Goal: Task Accomplishment & Management: Manage account settings

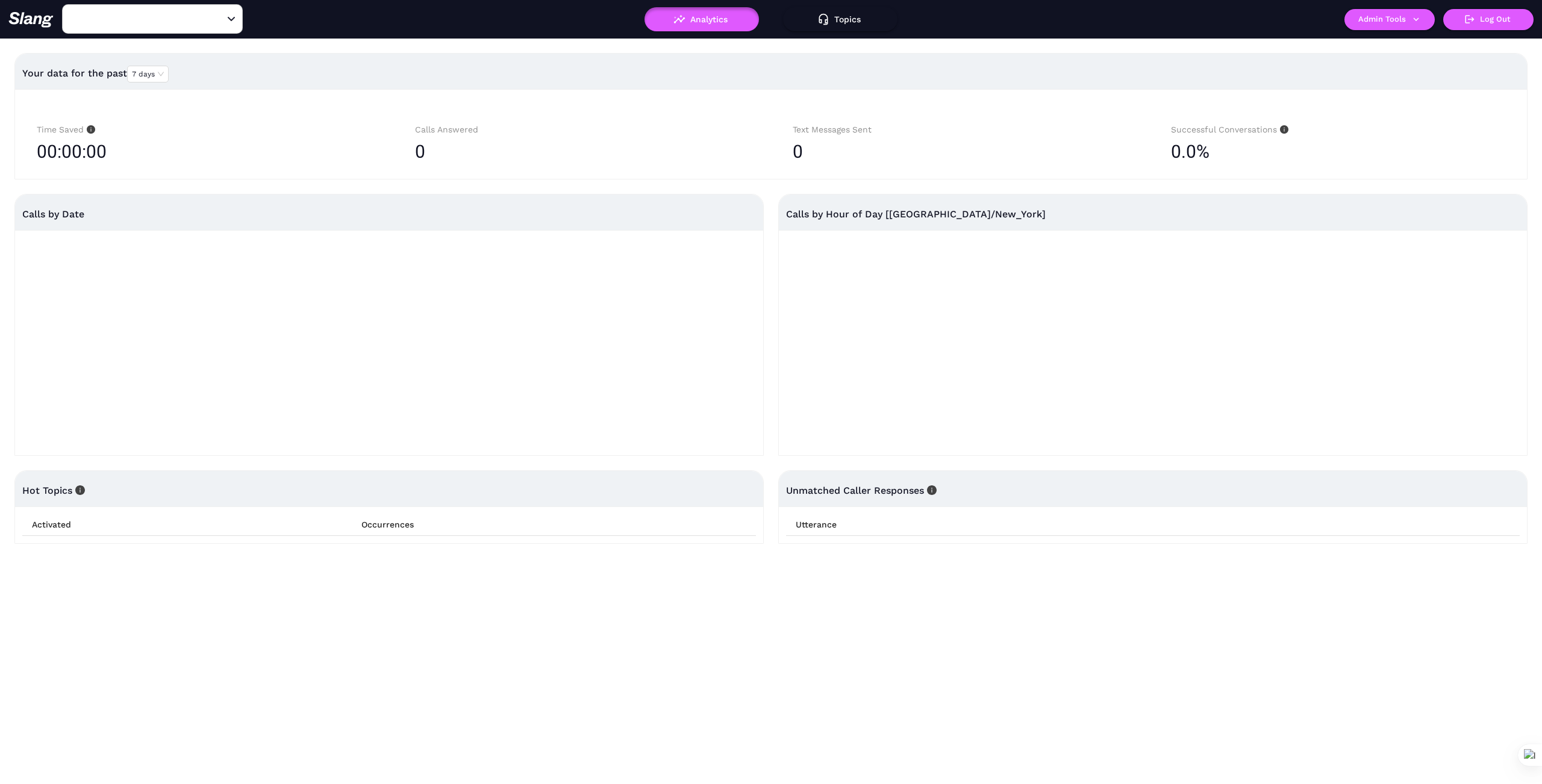
type input "1776"
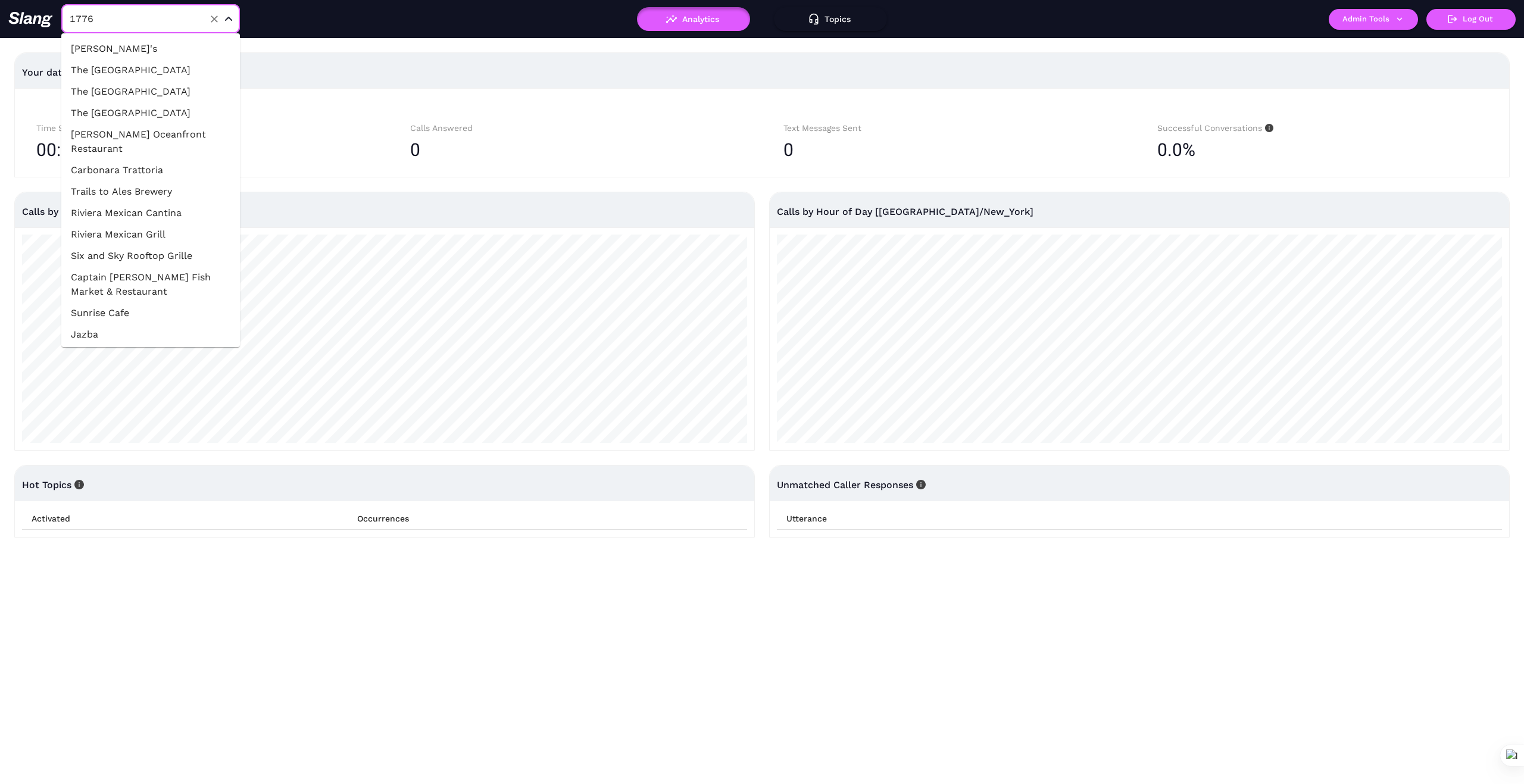
drag, startPoint x: 136, startPoint y: 16, endPoint x: 44, endPoint y: 20, distance: 92.1
click at [44, 20] on div "1776 ​" at bounding box center [263, 18] width 510 height 30
type input "C"
click at [112, 15] on input "1776" at bounding box center [132, 18] width 131 height 18
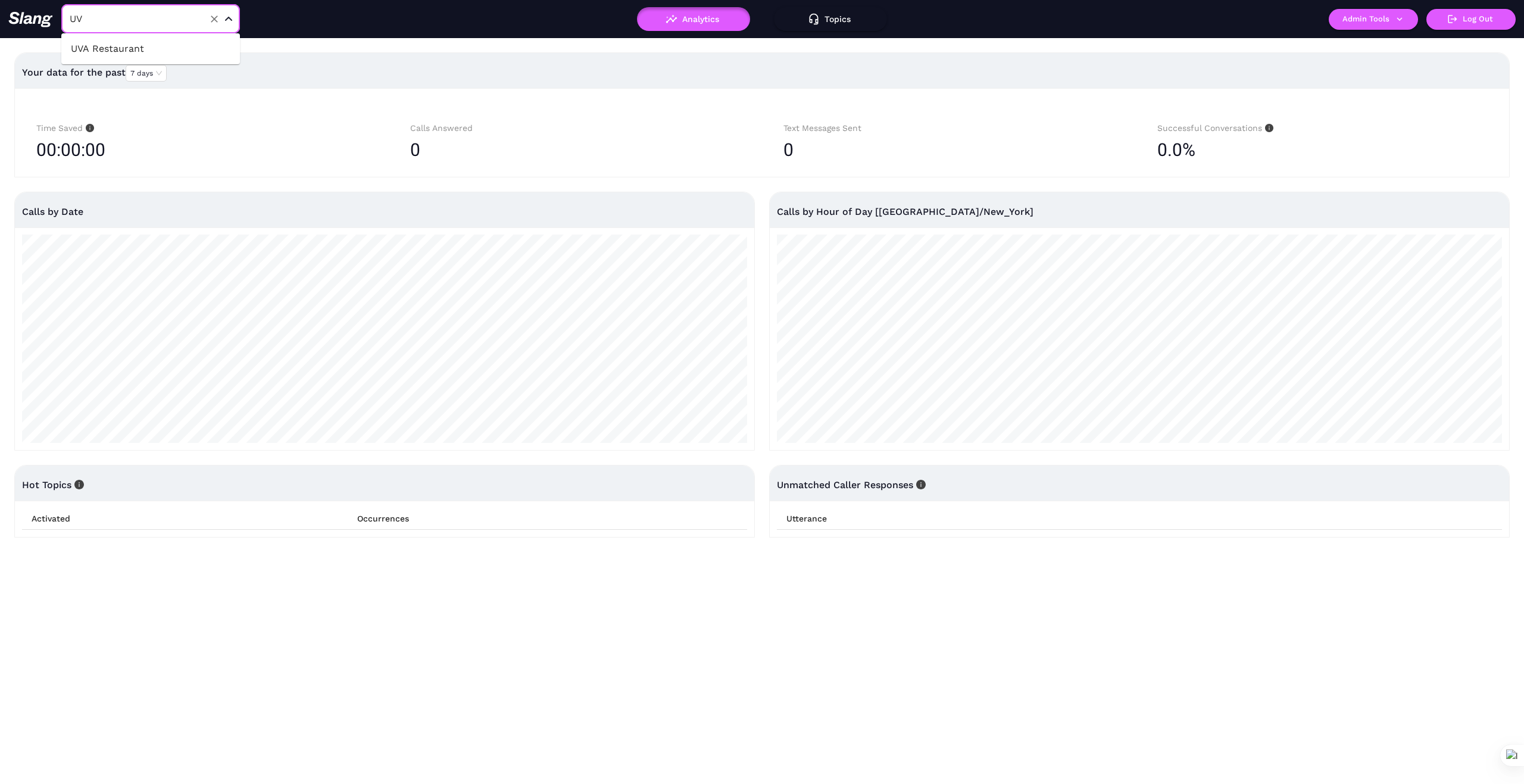
type input "UVA"
click at [122, 50] on li "UVA Restaurant" at bounding box center [150, 49] width 178 height 22
type input "UVA Restaurant"
click at [1401, 18] on icon "button" at bounding box center [1399, 18] width 10 height 10
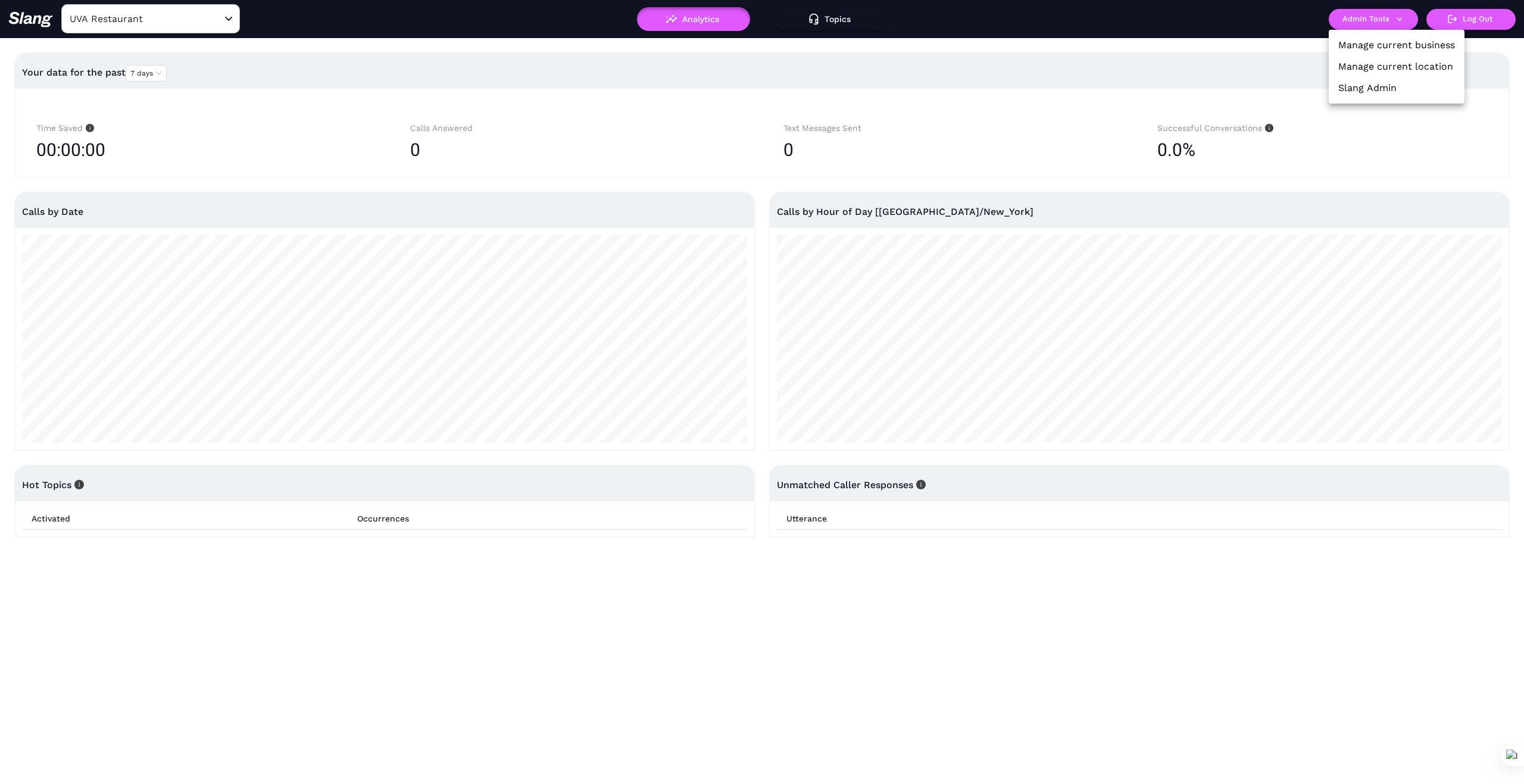
click at [1376, 48] on link "Manage current business" at bounding box center [1397, 46] width 117 height 14
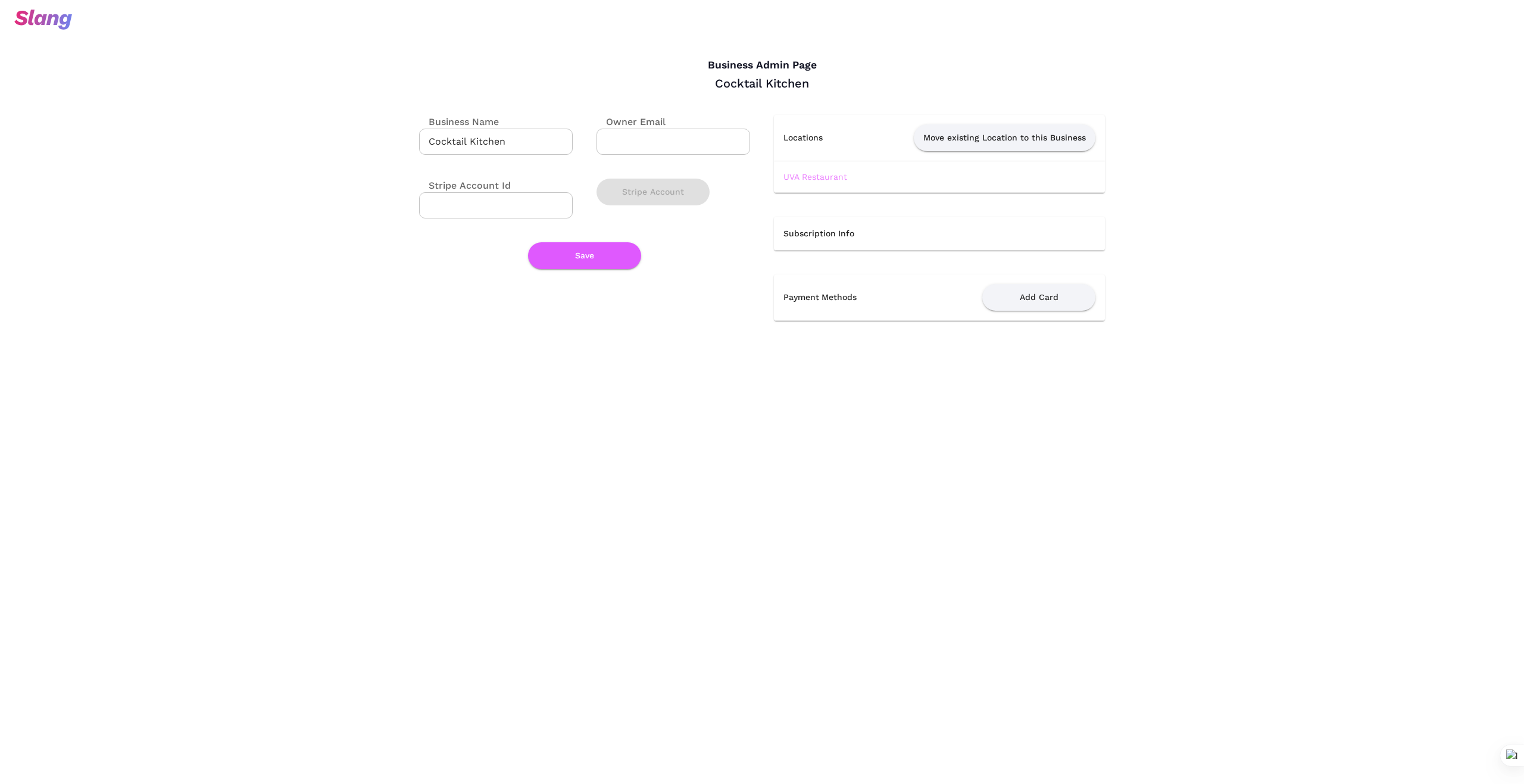
click at [828, 178] on link "UVA Restaurant" at bounding box center [816, 177] width 64 height 10
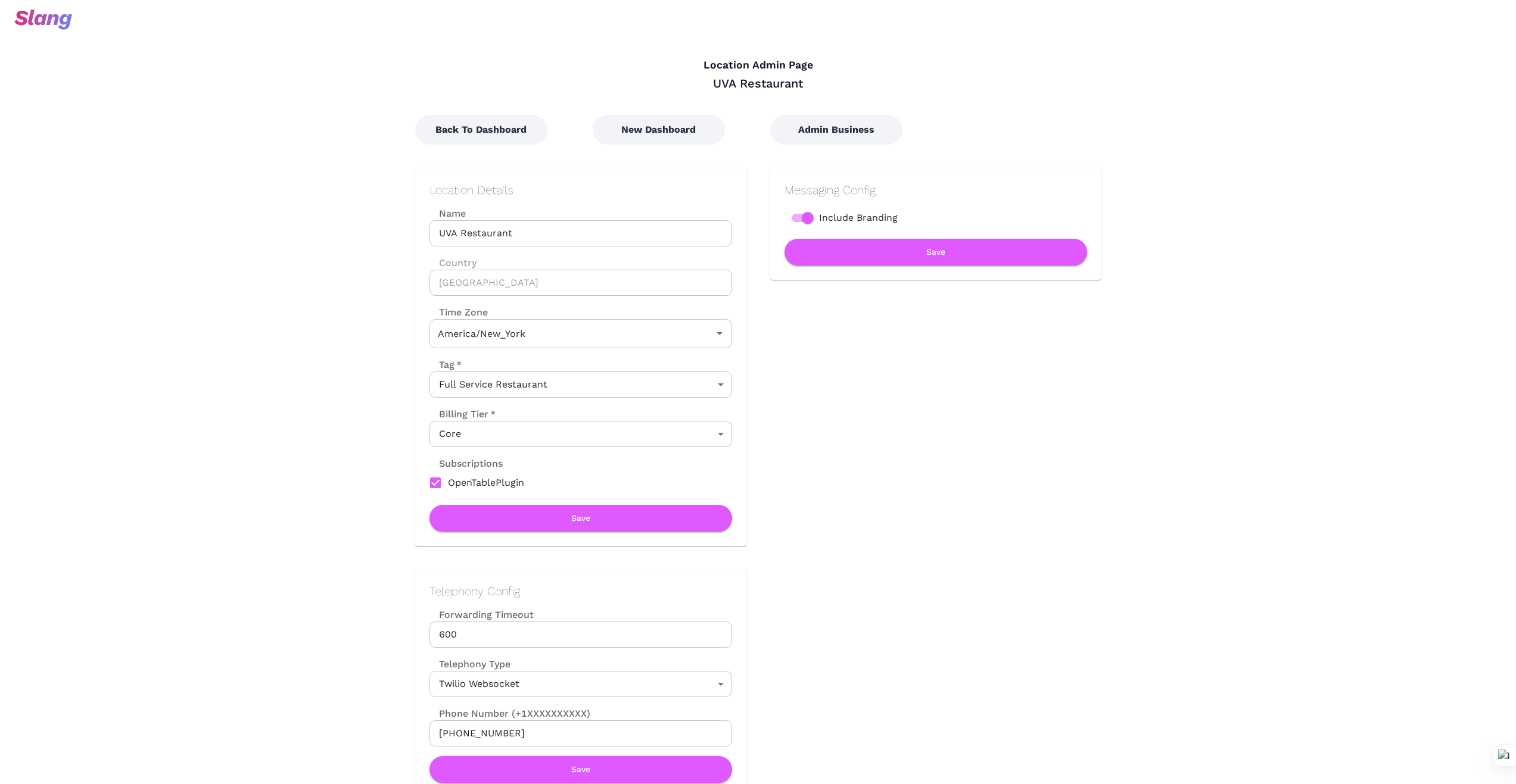
type input "Eastern Time"
drag, startPoint x: 533, startPoint y: 230, endPoint x: 411, endPoint y: 230, distance: 122.0
click at [411, 230] on div "Location Details Name UVA Restaurant Name Country [GEOGRAPHIC_DATA] Country Tim…" at bounding box center [569, 346] width 355 height 402
